Goal: Task Accomplishment & Management: Manage account settings

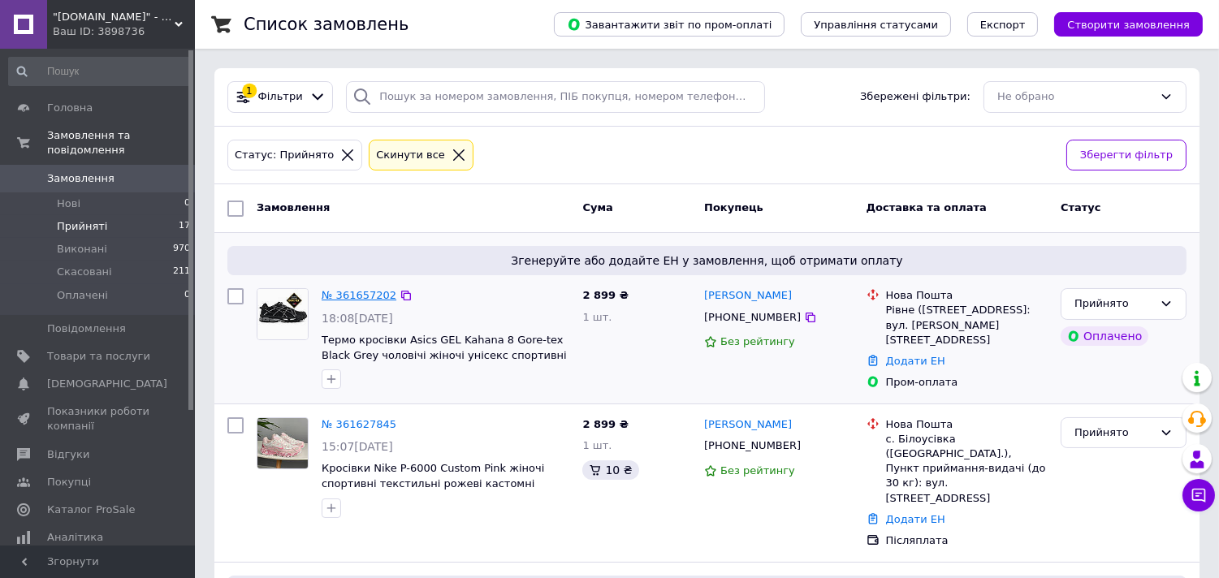
click at [352, 296] on link "№ 361657202" at bounding box center [359, 295] width 75 height 12
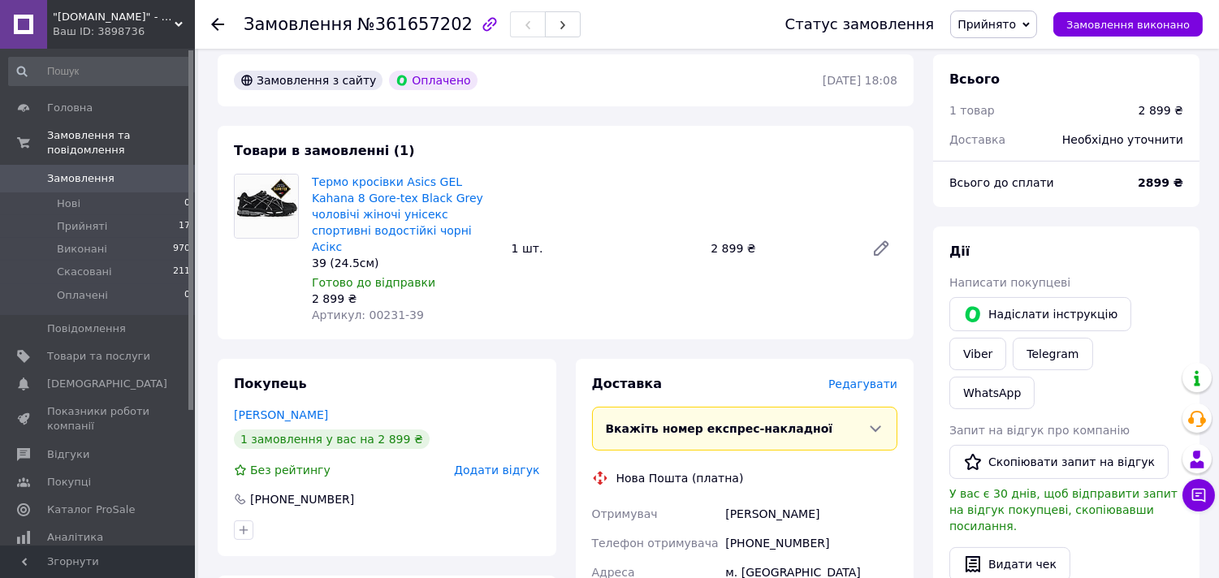
scroll to position [902, 0]
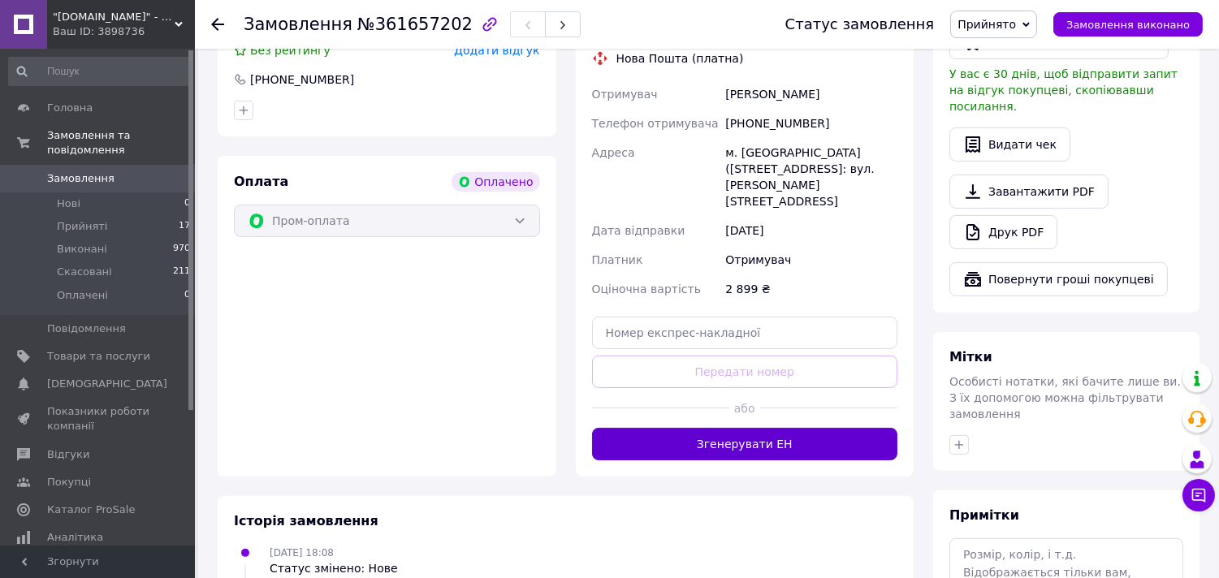
click at [650, 428] on button "Згенерувати ЕН" at bounding box center [745, 444] width 306 height 32
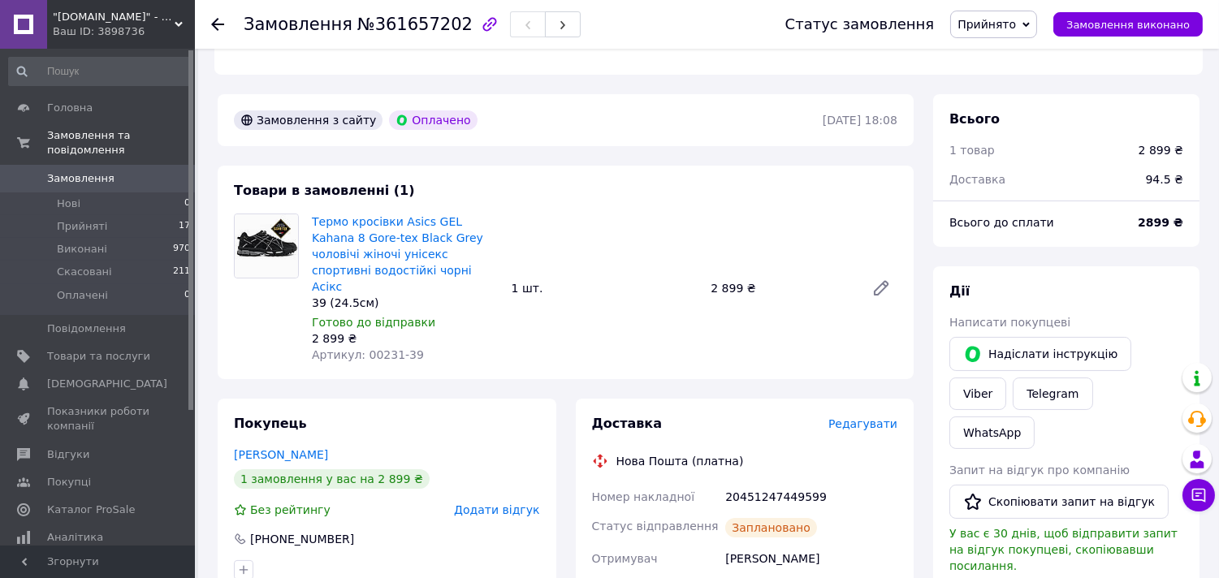
scroll to position [541, 0]
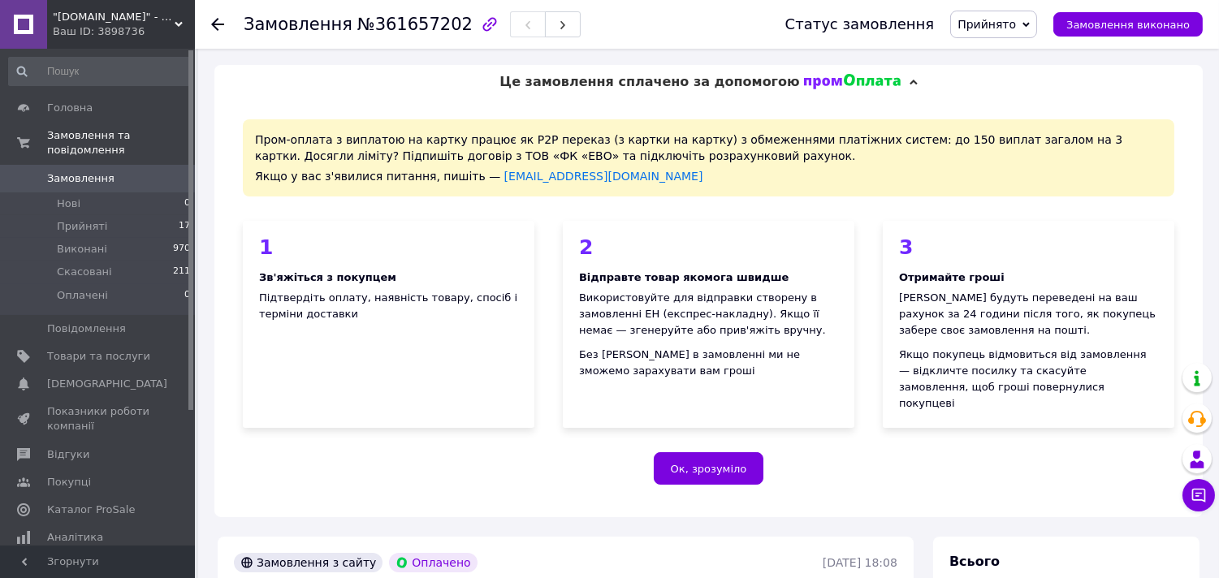
click at [102, 171] on span "Замовлення" at bounding box center [80, 178] width 67 height 15
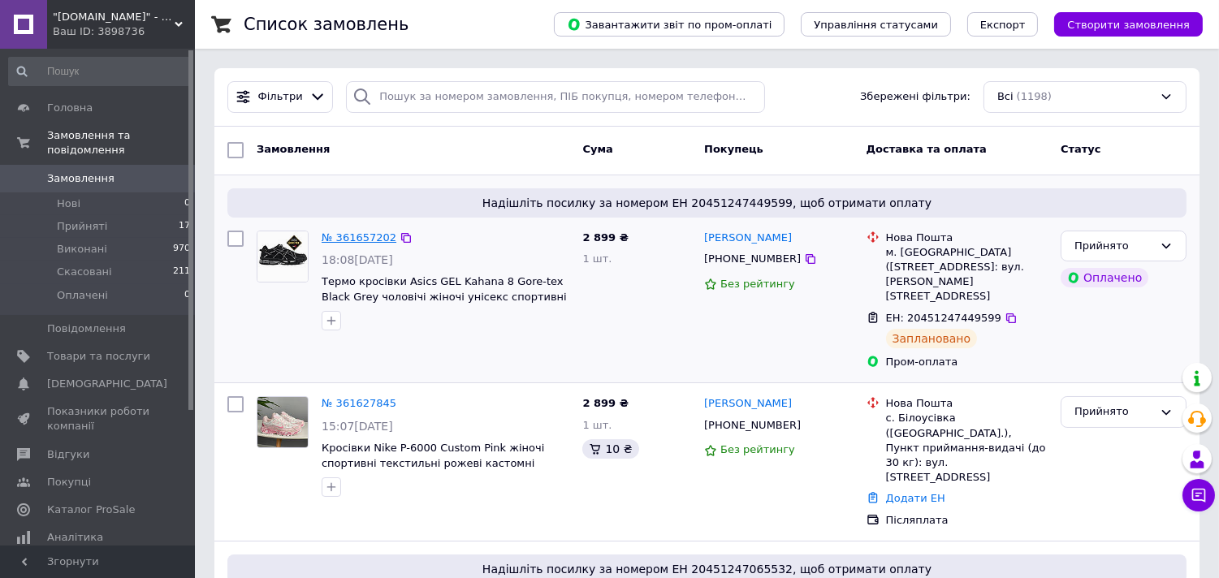
click at [347, 237] on link "№ 361657202" at bounding box center [359, 237] width 75 height 12
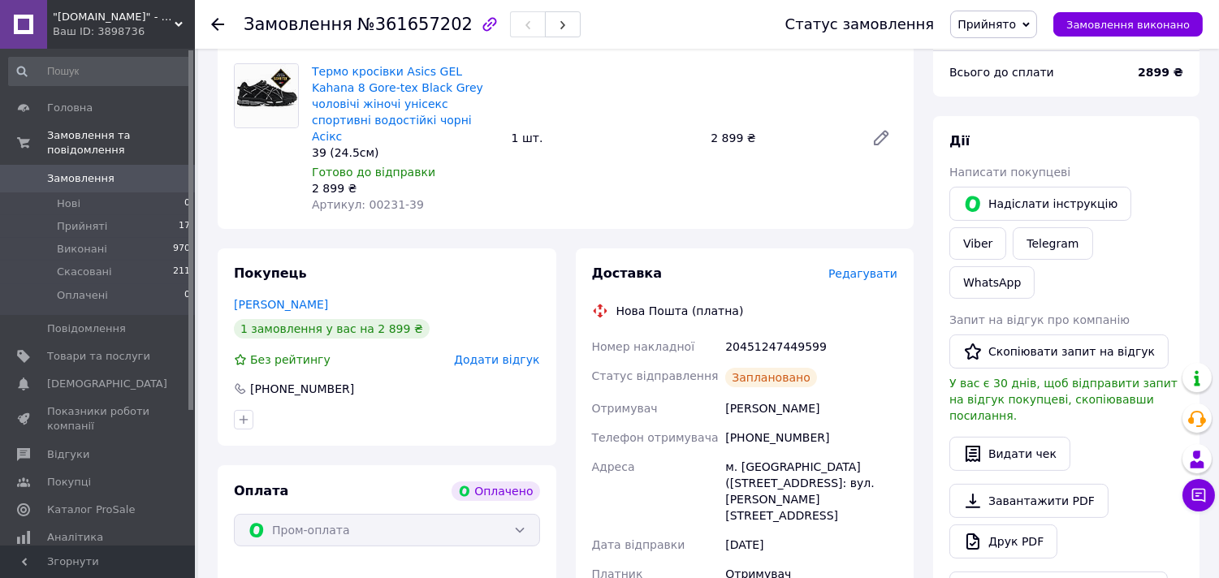
scroll to position [591, 0]
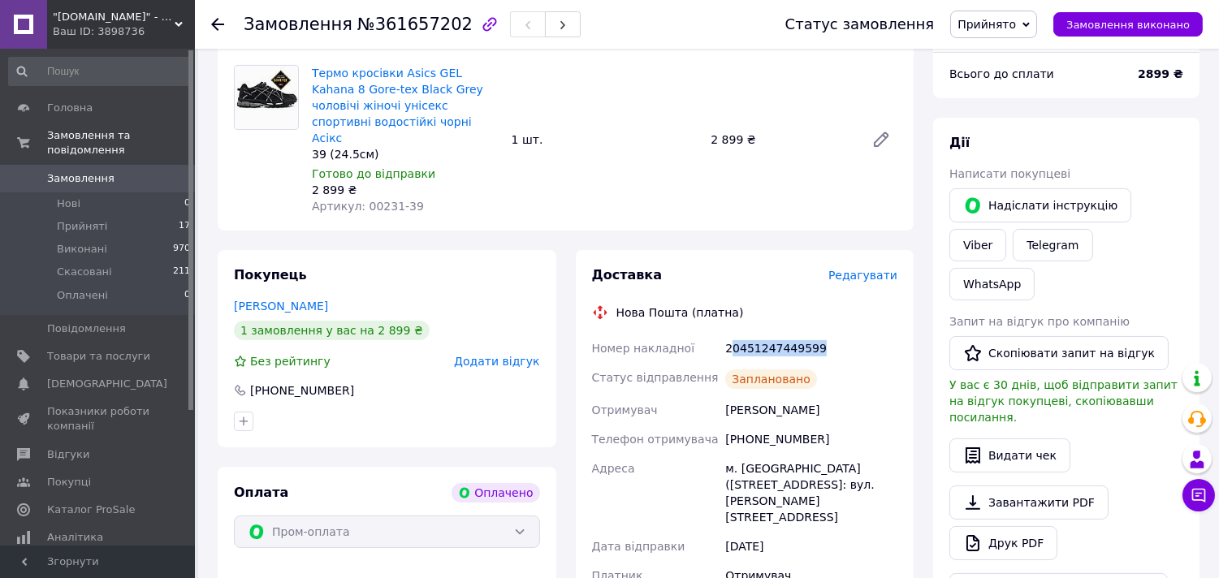
drag, startPoint x: 810, startPoint y: 314, endPoint x: 729, endPoint y: 317, distance: 81.2
click at [729, 334] on div "20451247449599" at bounding box center [811, 348] width 179 height 29
drag, startPoint x: 810, startPoint y: 313, endPoint x: 726, endPoint y: 317, distance: 83.7
click at [726, 334] on div "20451247449599" at bounding box center [811, 348] width 179 height 29
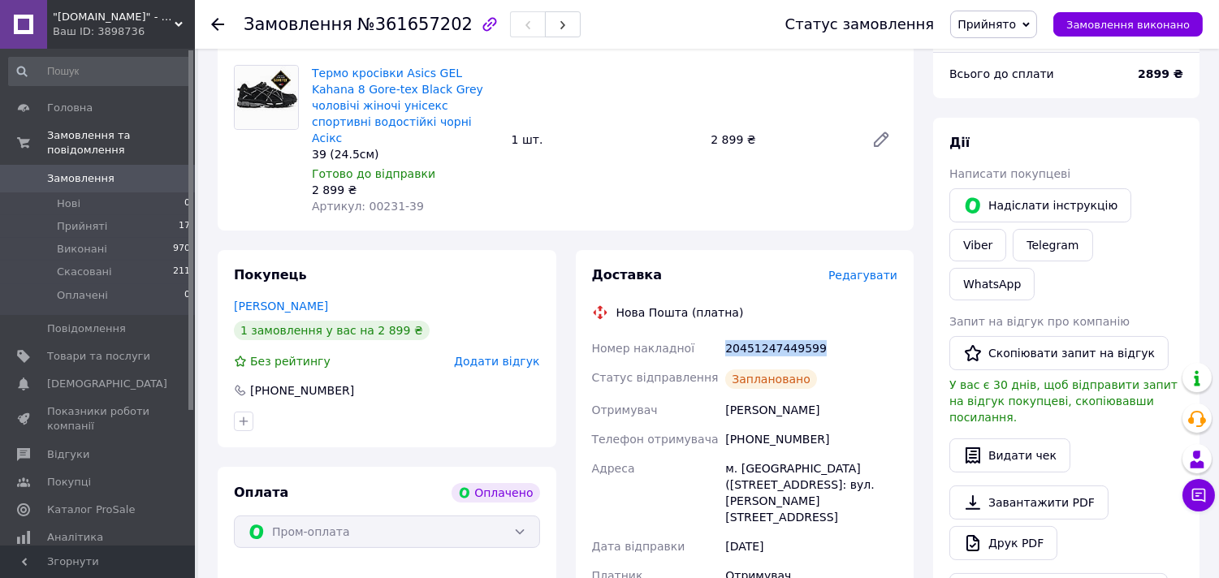
copy div "20451247449599"
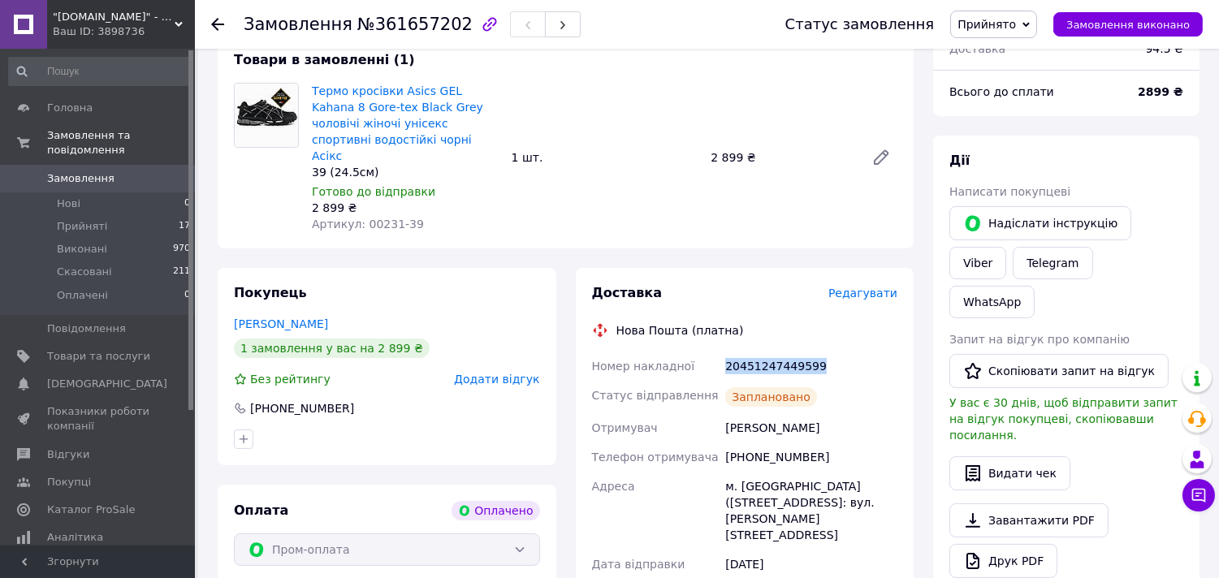
scroll to position [646, 0]
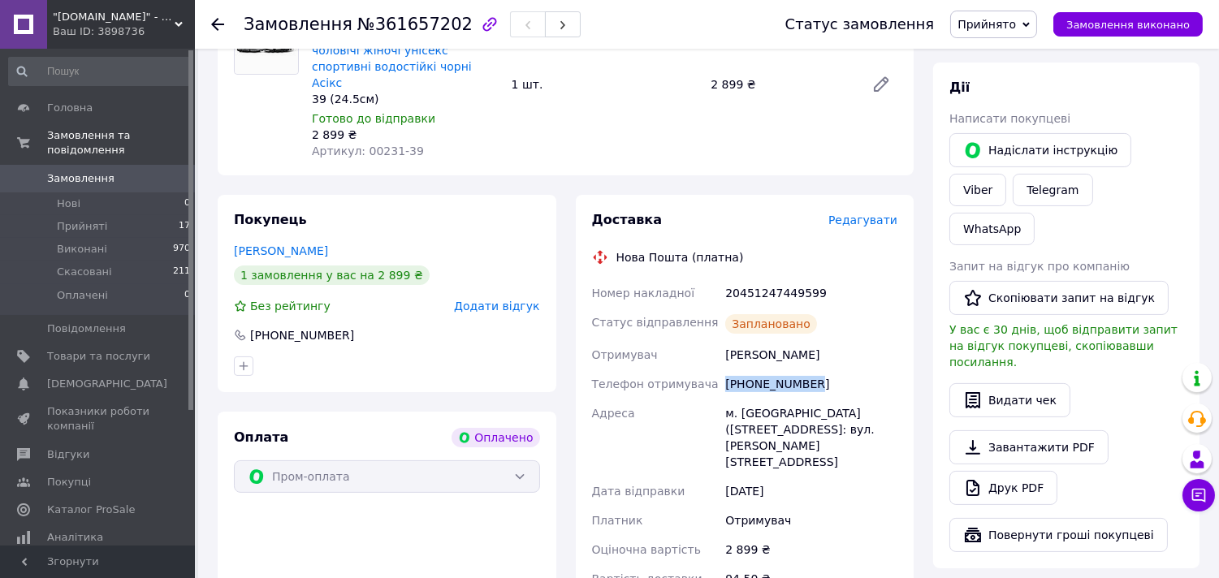
drag, startPoint x: 808, startPoint y: 352, endPoint x: 727, endPoint y: 352, distance: 81.2
click at [727, 369] on div "+380969427031" at bounding box center [811, 383] width 179 height 29
copy div "+380969427031"
click at [1006, 174] on link "Viber" at bounding box center [977, 190] width 57 height 32
click at [1013, 180] on link "Telegram" at bounding box center [1053, 190] width 80 height 32
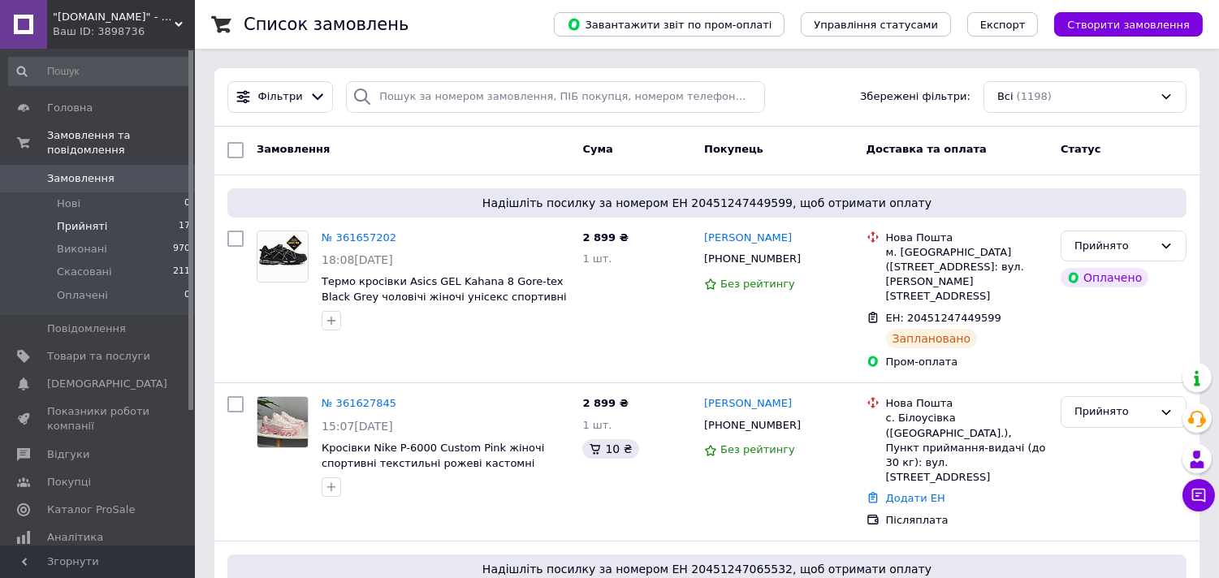
click at [76, 219] on span "Прийняті" at bounding box center [82, 226] width 50 height 15
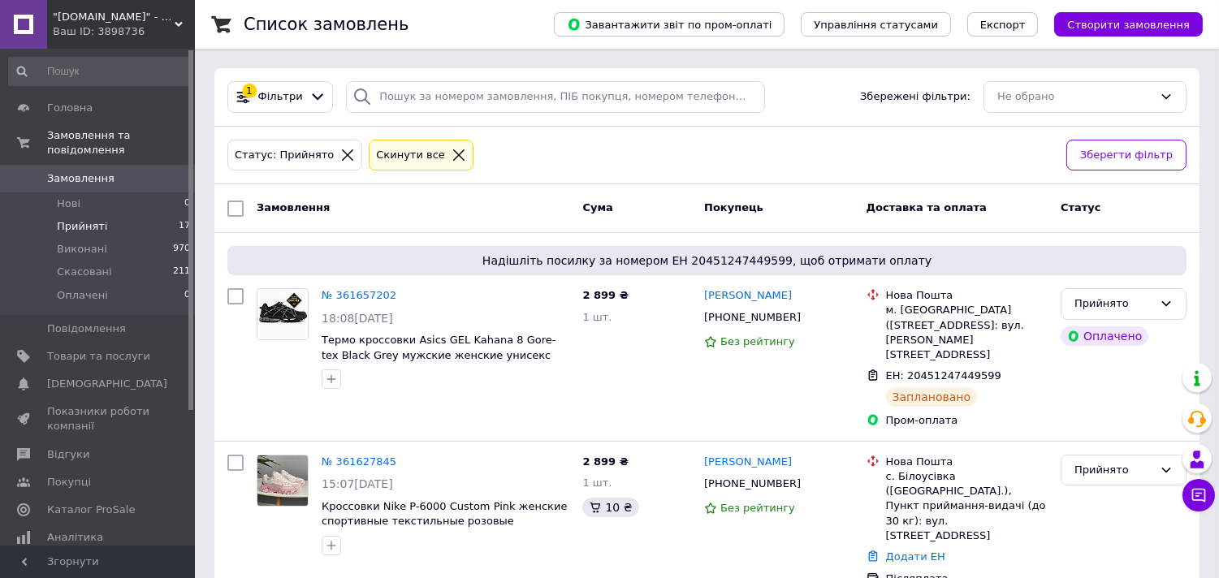
click at [86, 219] on span "Прийняті" at bounding box center [82, 226] width 50 height 15
click at [87, 219] on span "Прийняті" at bounding box center [82, 226] width 50 height 15
click at [76, 219] on span "Прийняті" at bounding box center [82, 226] width 50 height 15
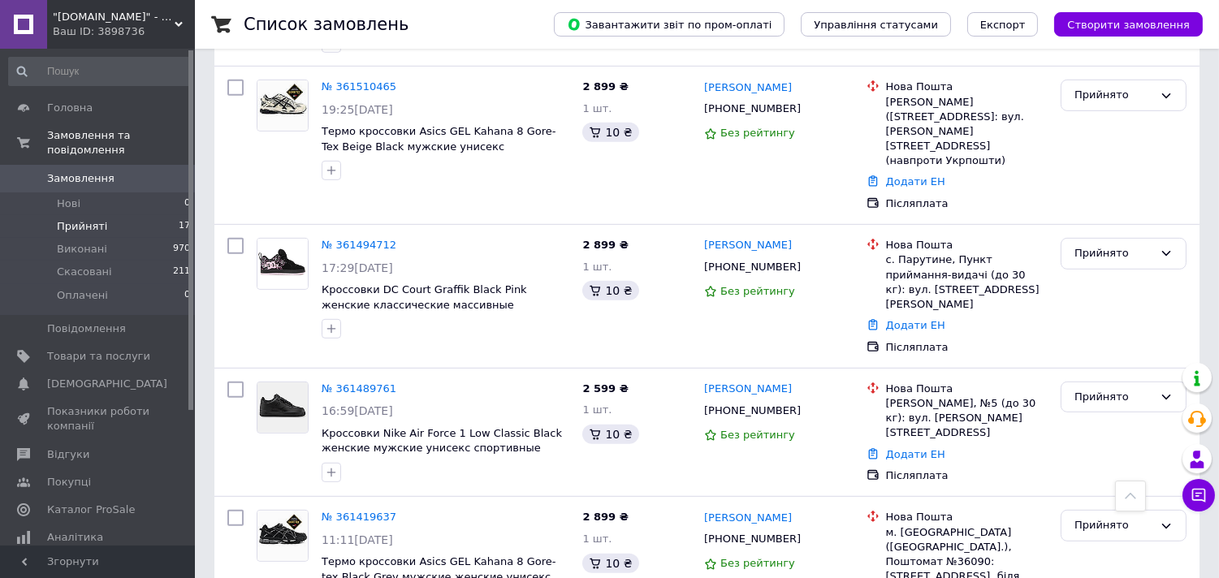
scroll to position [1540, 0]
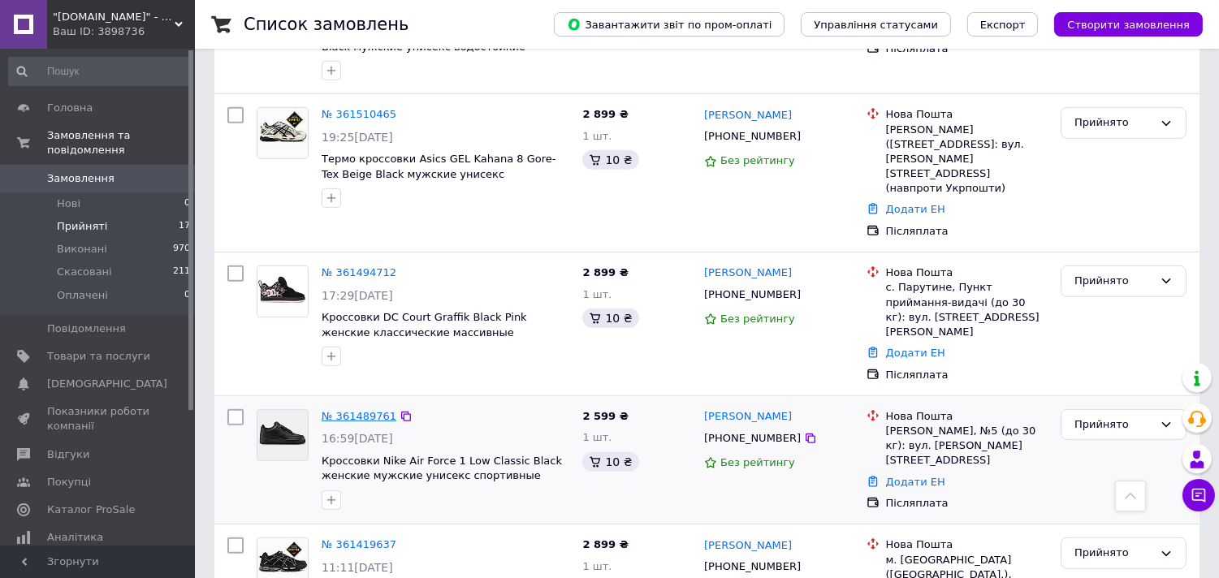
click at [359, 410] on link "№ 361489761" at bounding box center [359, 416] width 75 height 12
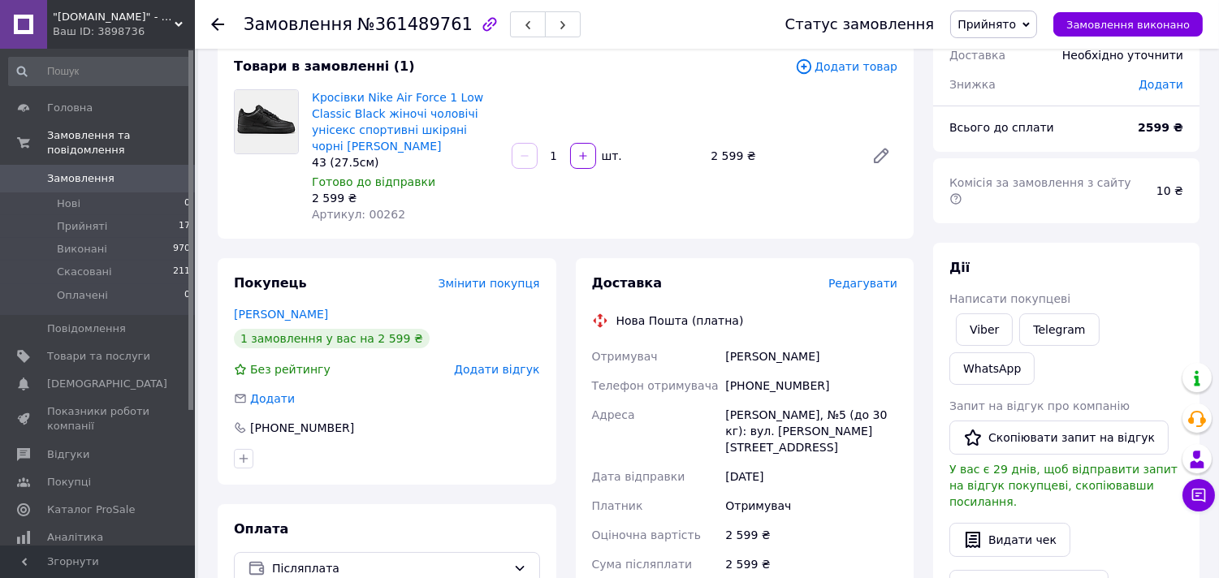
scroll to position [166, 0]
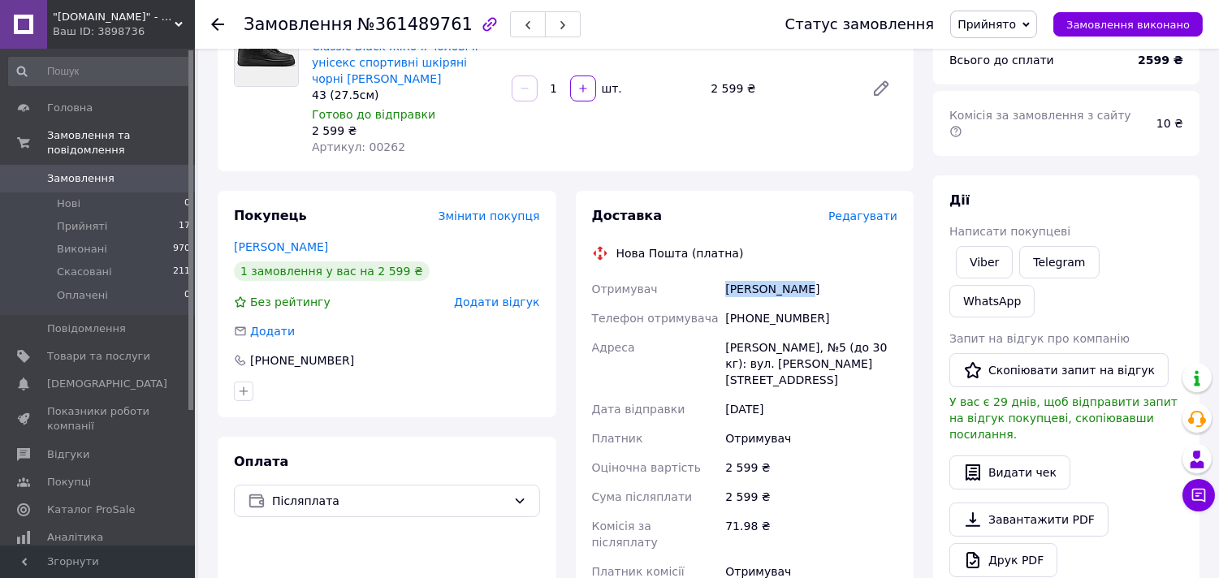
drag, startPoint x: 805, startPoint y: 290, endPoint x: 723, endPoint y: 294, distance: 82.9
click at [723, 294] on div "[PERSON_NAME]" at bounding box center [811, 288] width 179 height 29
copy div "[PERSON_NAME]"
drag, startPoint x: 807, startPoint y: 319, endPoint x: 723, endPoint y: 315, distance: 83.7
click at [723, 315] on div "[PHONE_NUMBER]" at bounding box center [811, 318] width 179 height 29
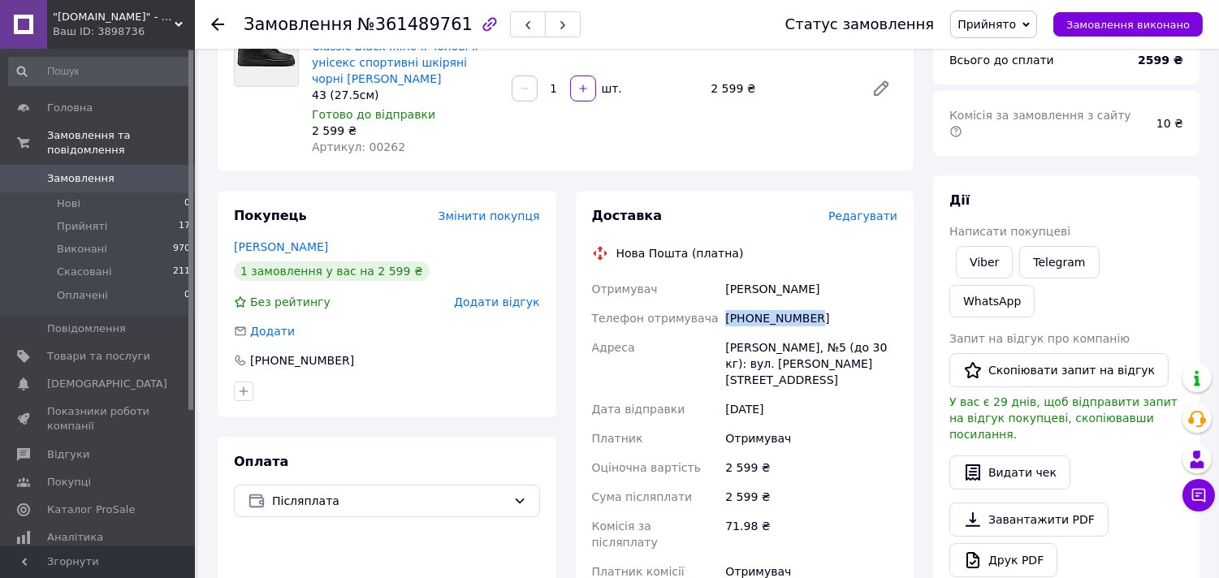
copy div "[PHONE_NUMBER]"
drag, startPoint x: 838, startPoint y: 361, endPoint x: 724, endPoint y: 353, distance: 114.0
click at [724, 353] on div "[PERSON_NAME], №5 (до 30 кг): вул. [PERSON_NAME][STREET_ADDRESS]" at bounding box center [811, 364] width 179 height 62
copy div "[PERSON_NAME], №5 (до 30 кг): вул. [PERSON_NAME][STREET_ADDRESS]"
